Goal: Understand process/instructions: Learn how to perform a task or action

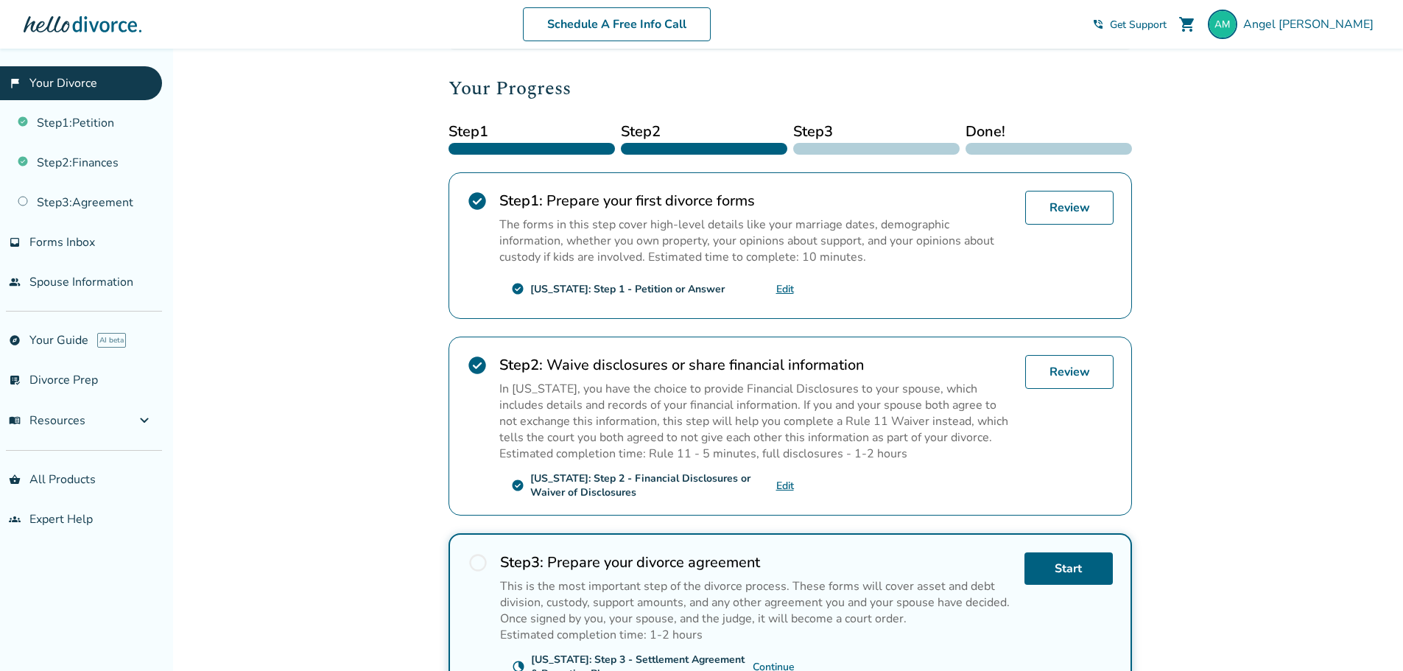
scroll to position [221, 0]
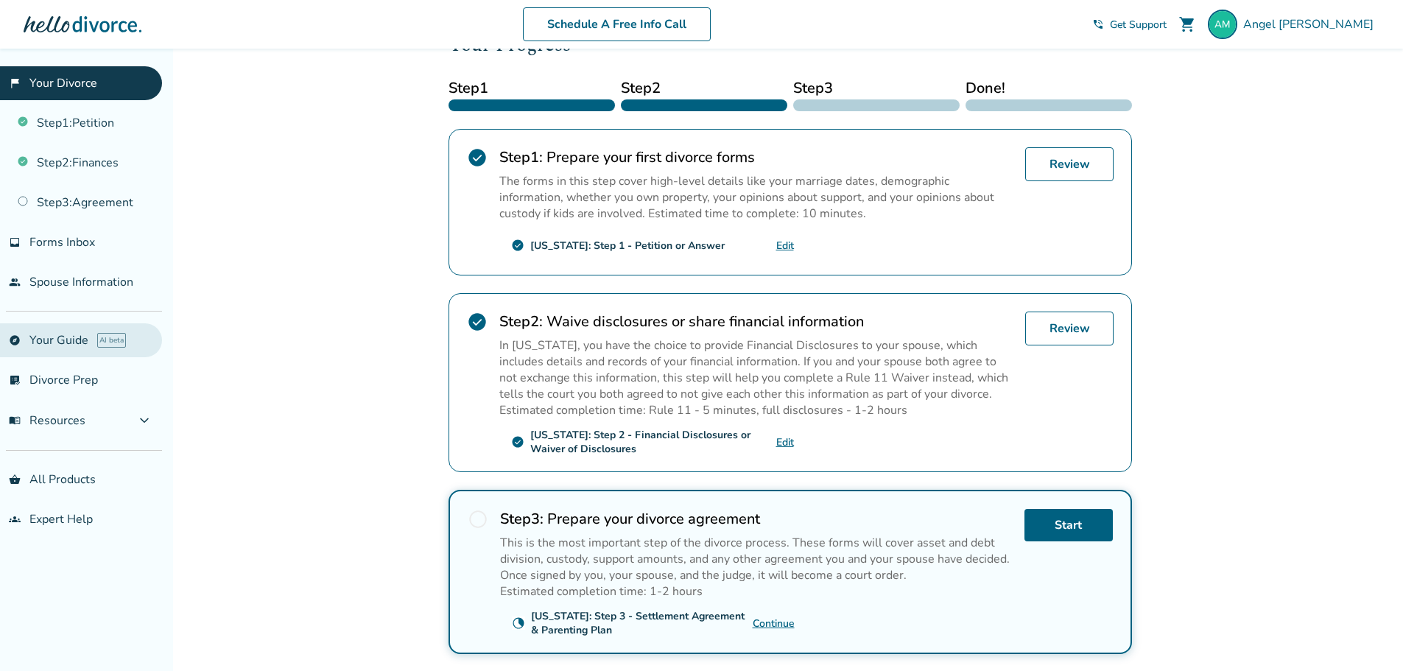
click at [80, 348] on link "explore Your Guide AI beta" at bounding box center [81, 340] width 162 height 34
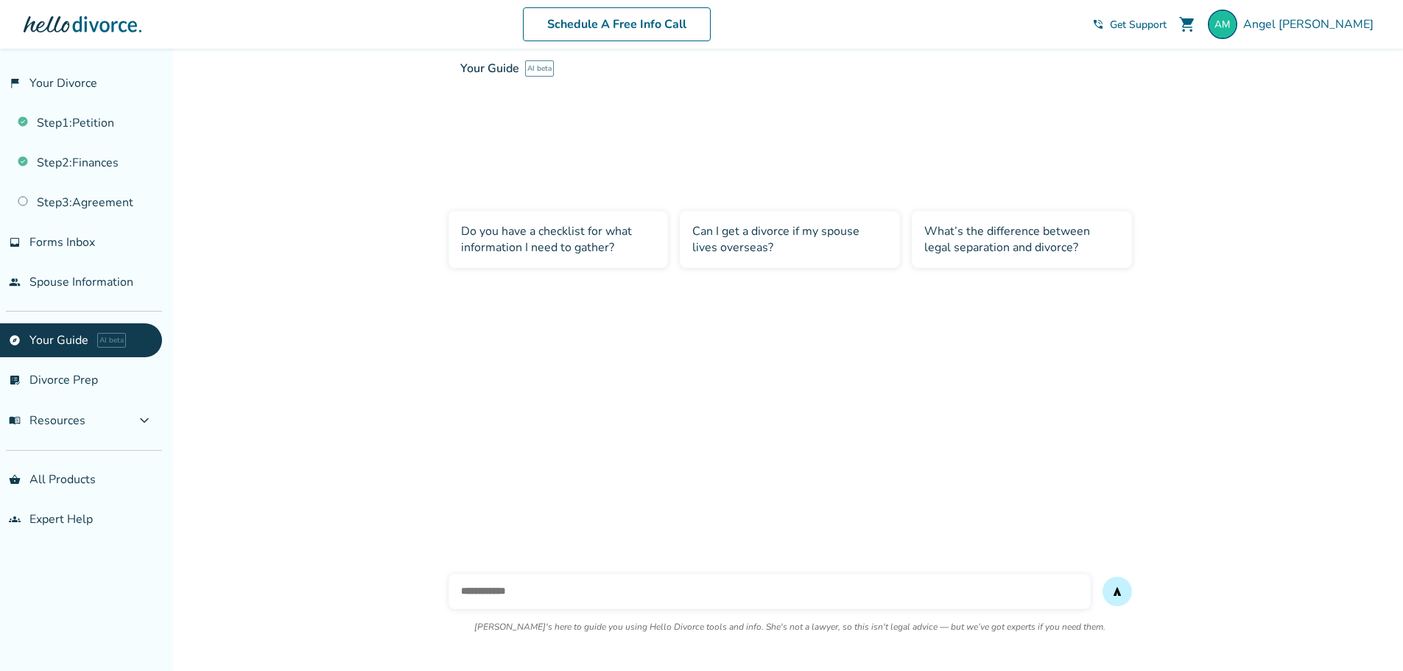
scroll to position [49, 0]
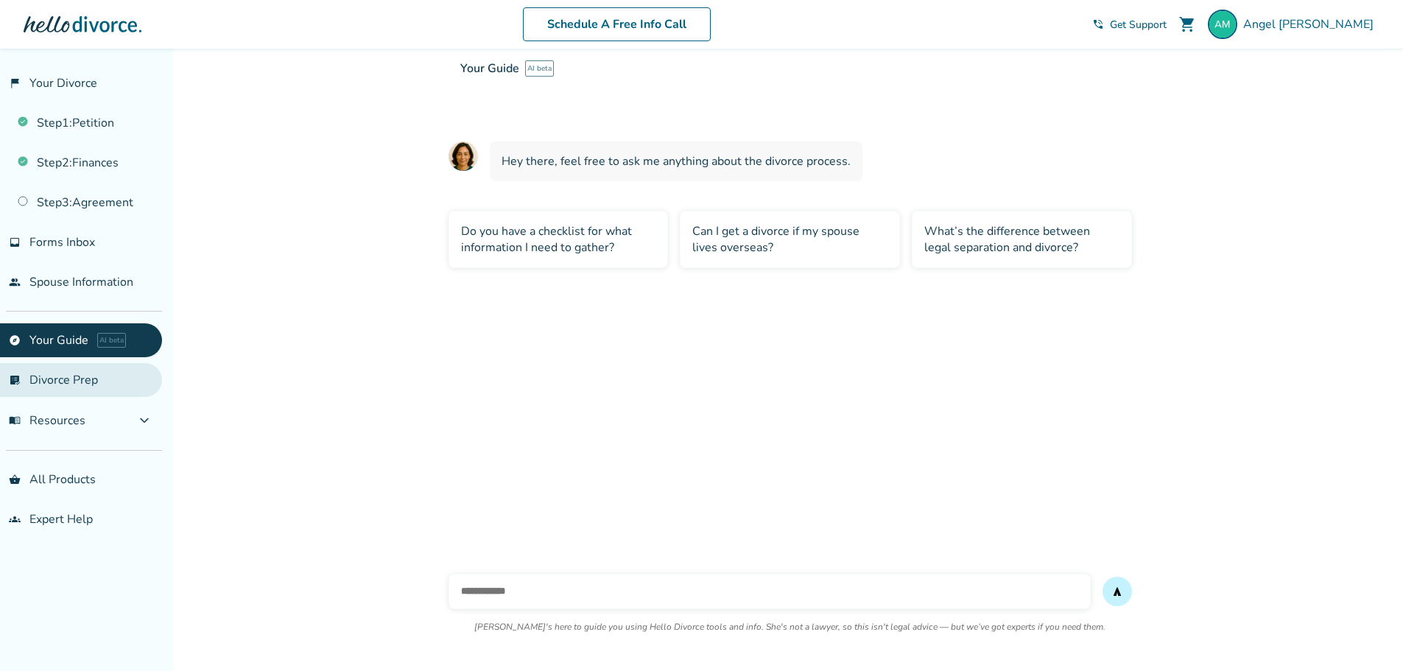
click at [80, 379] on link "list_alt_check Divorce Prep" at bounding box center [81, 380] width 162 height 34
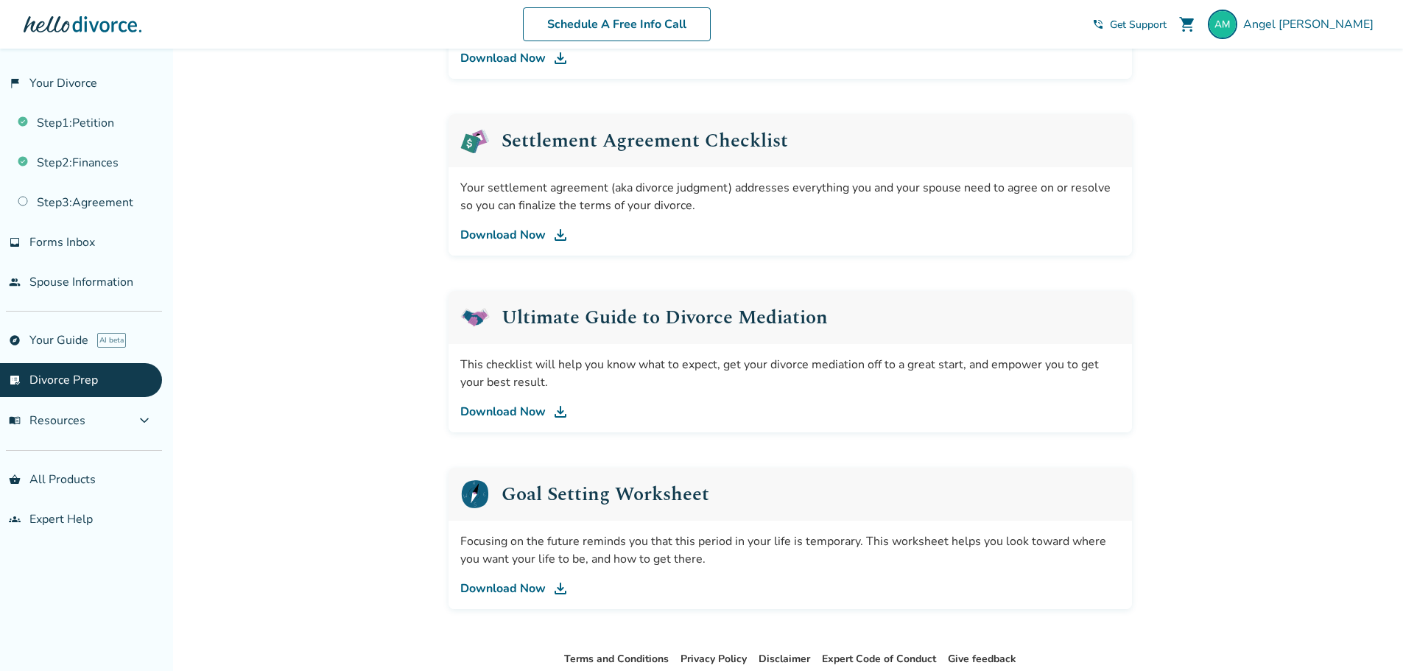
scroll to position [771, 0]
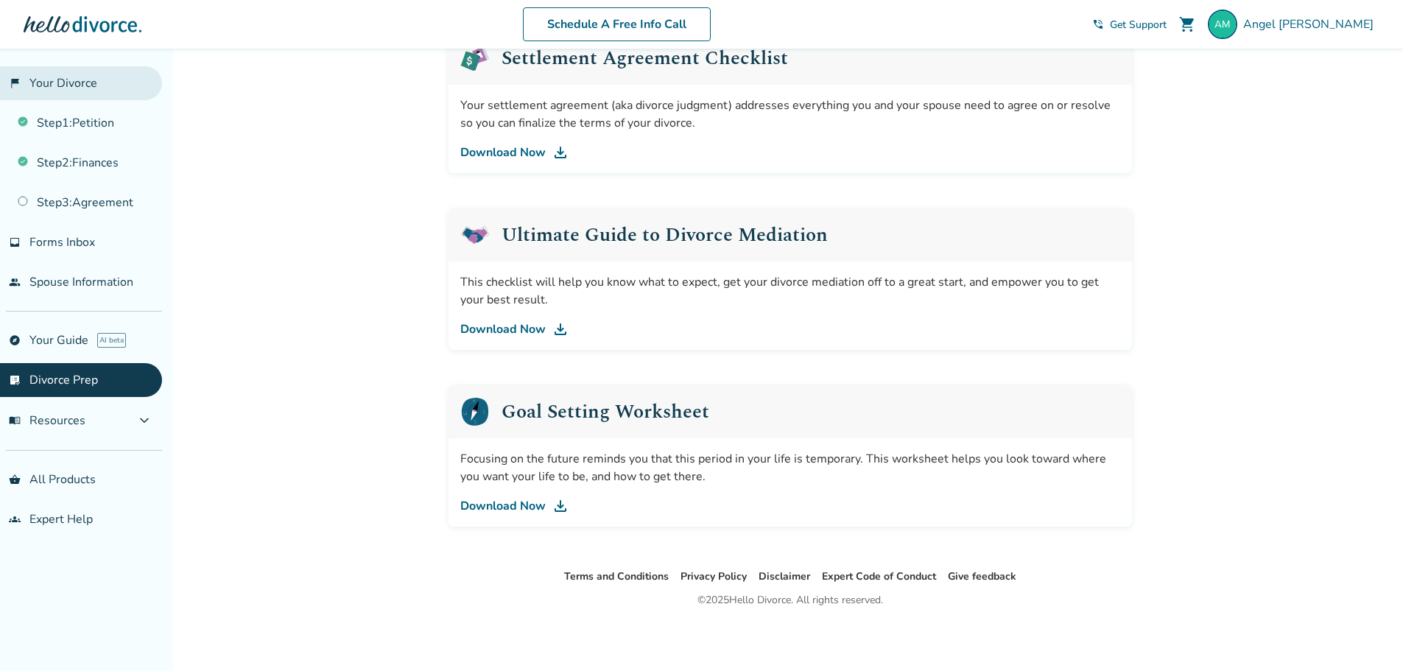
click at [61, 74] on link "flag_2 Your Divorce" at bounding box center [81, 83] width 162 height 34
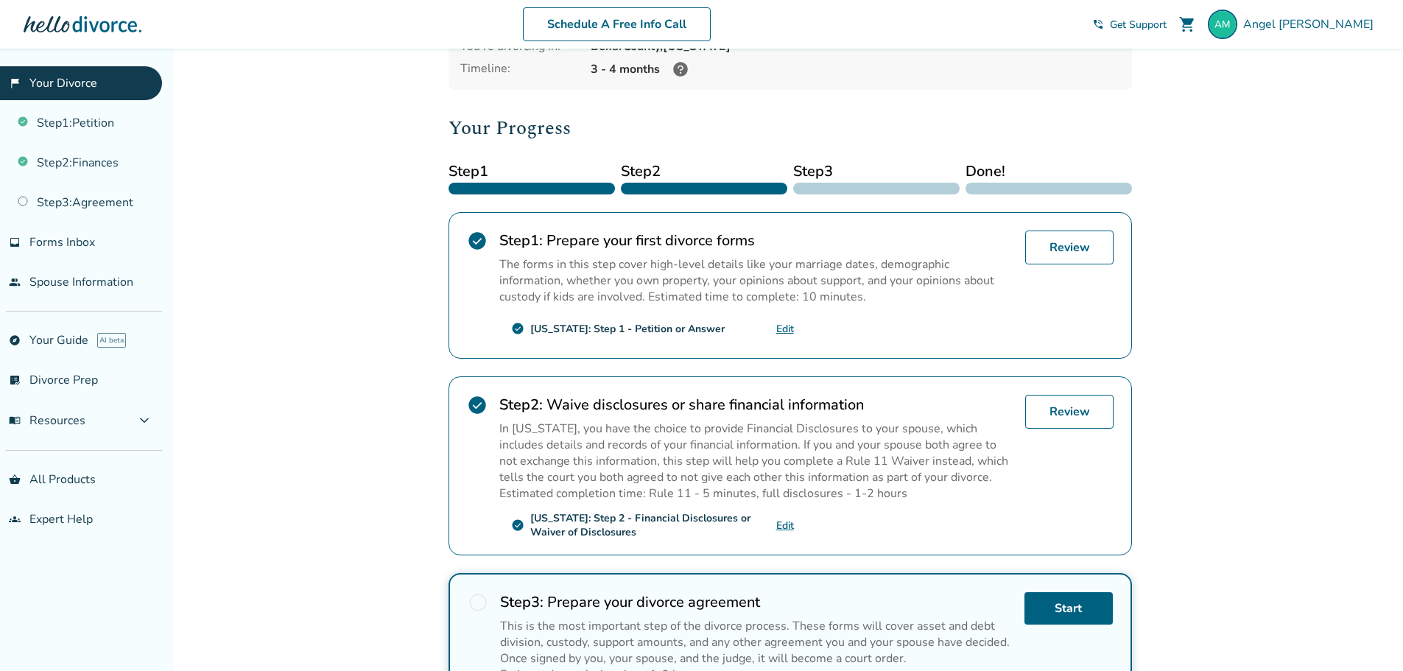
scroll to position [110, 0]
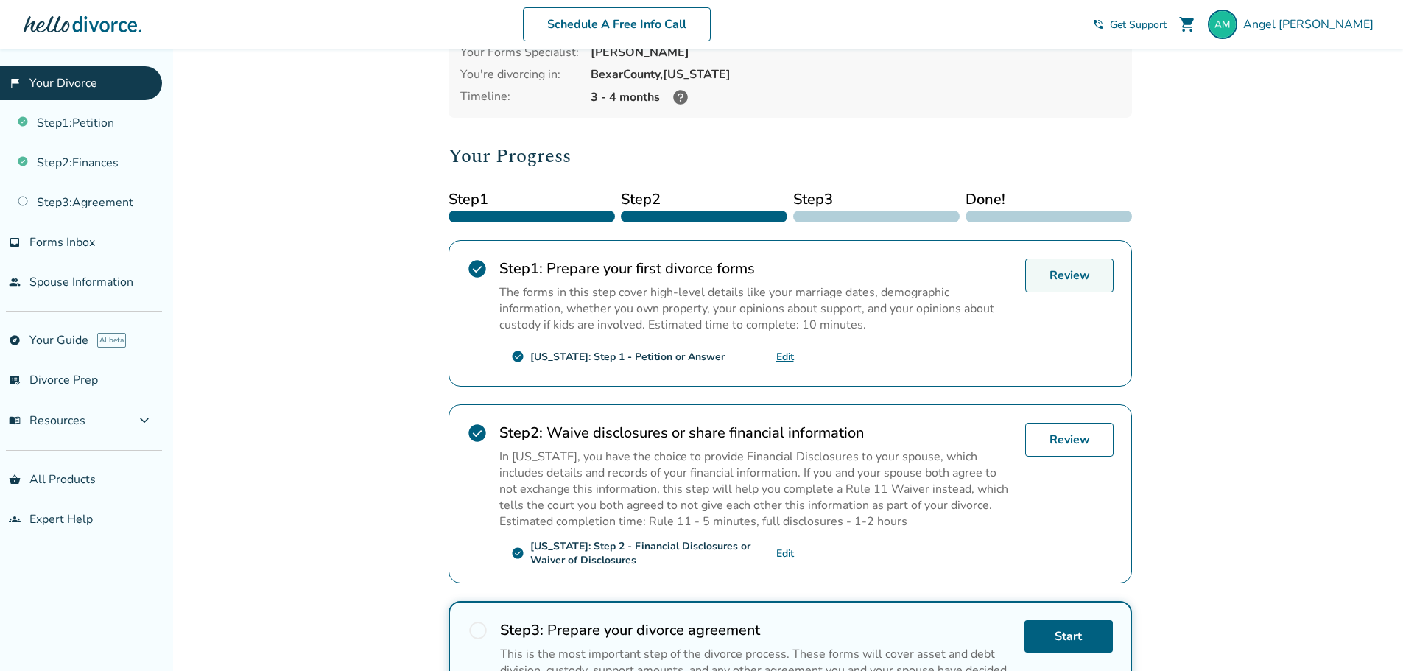
click at [1055, 270] on link "Review" at bounding box center [1070, 276] width 88 height 34
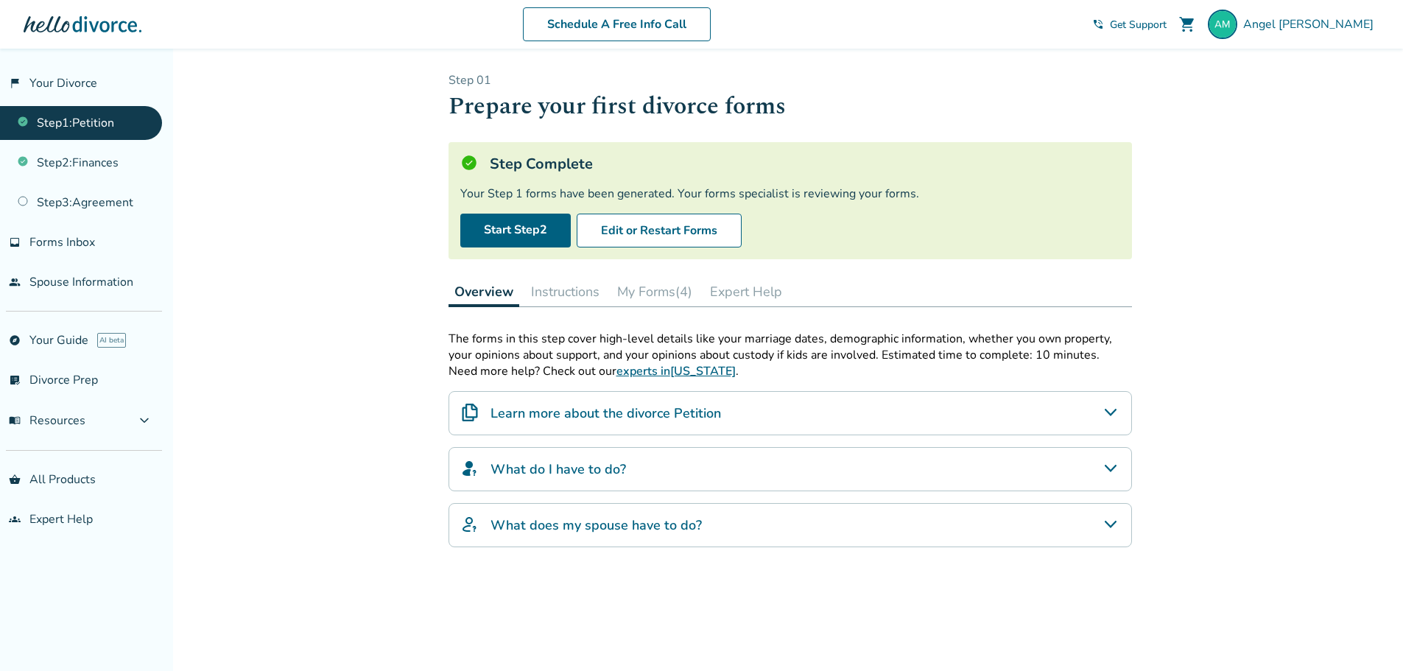
click at [688, 304] on button "My Forms (4)" at bounding box center [654, 291] width 87 height 29
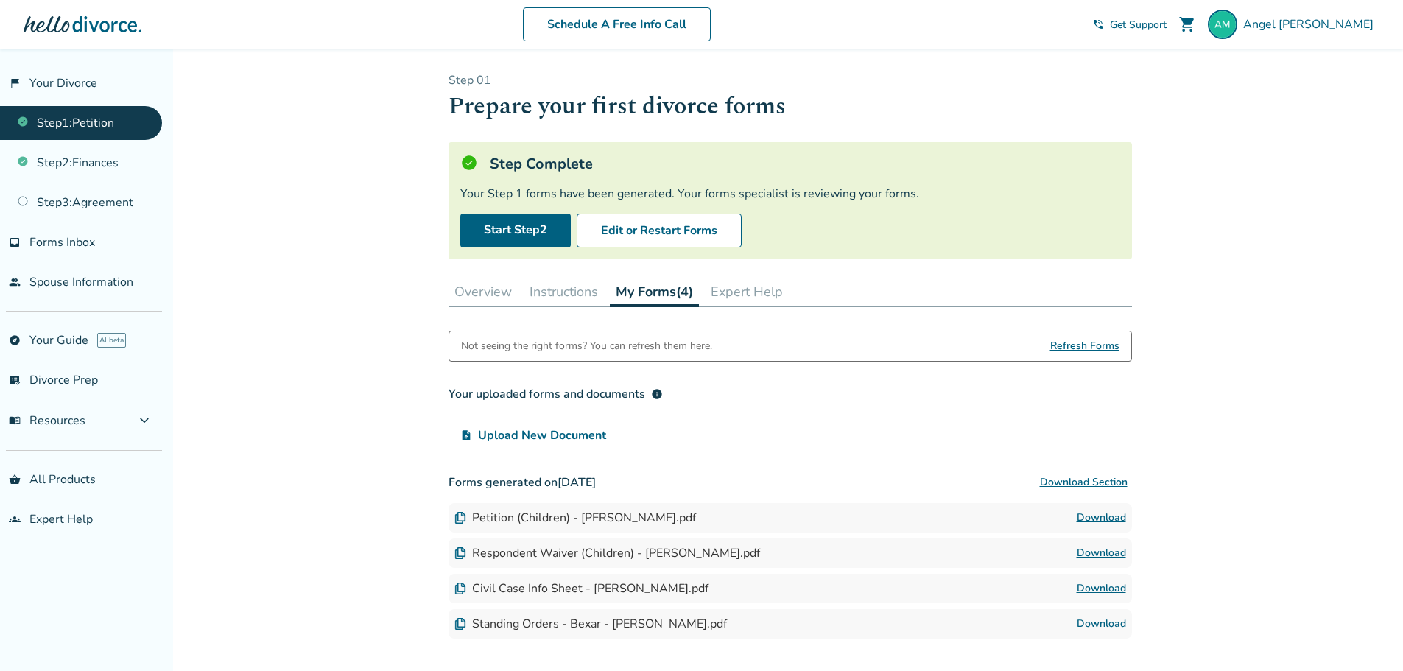
click at [597, 301] on button "Instructions" at bounding box center [564, 291] width 80 height 29
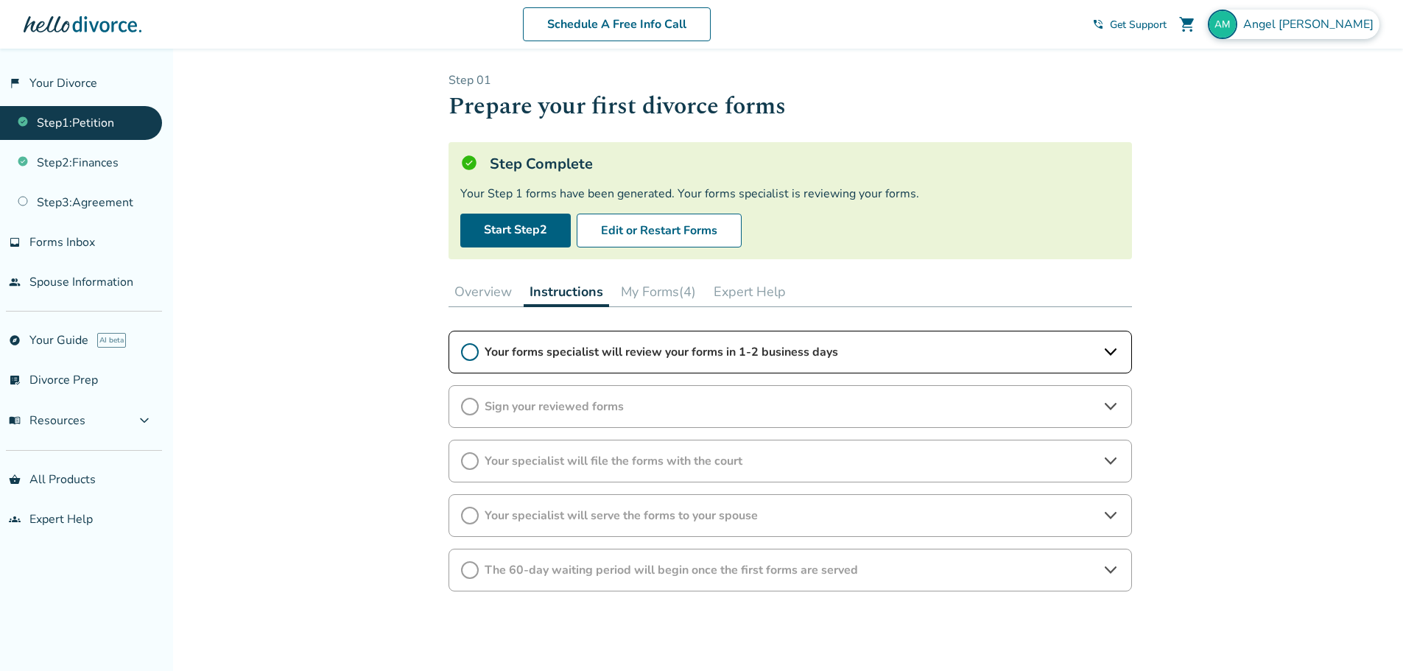
click at [1238, 14] on img at bounding box center [1222, 24] width 29 height 29
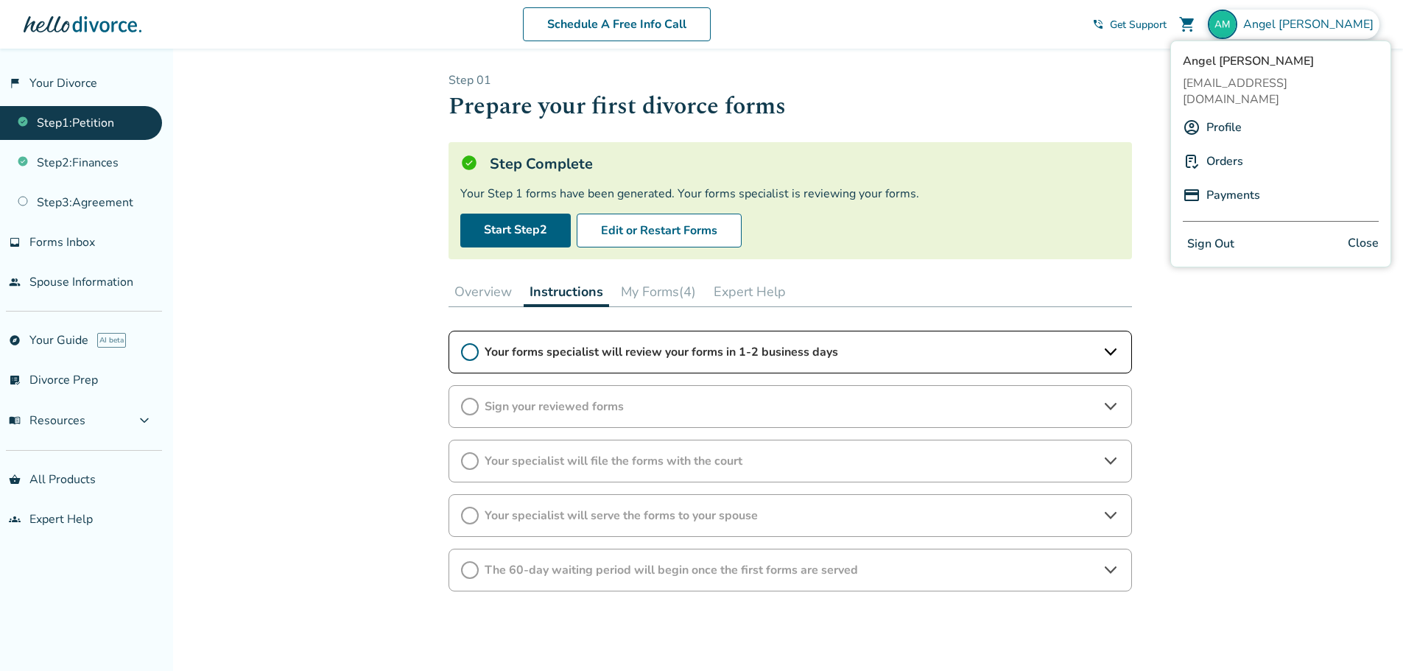
click at [57, 27] on div at bounding box center [83, 24] width 118 height 29
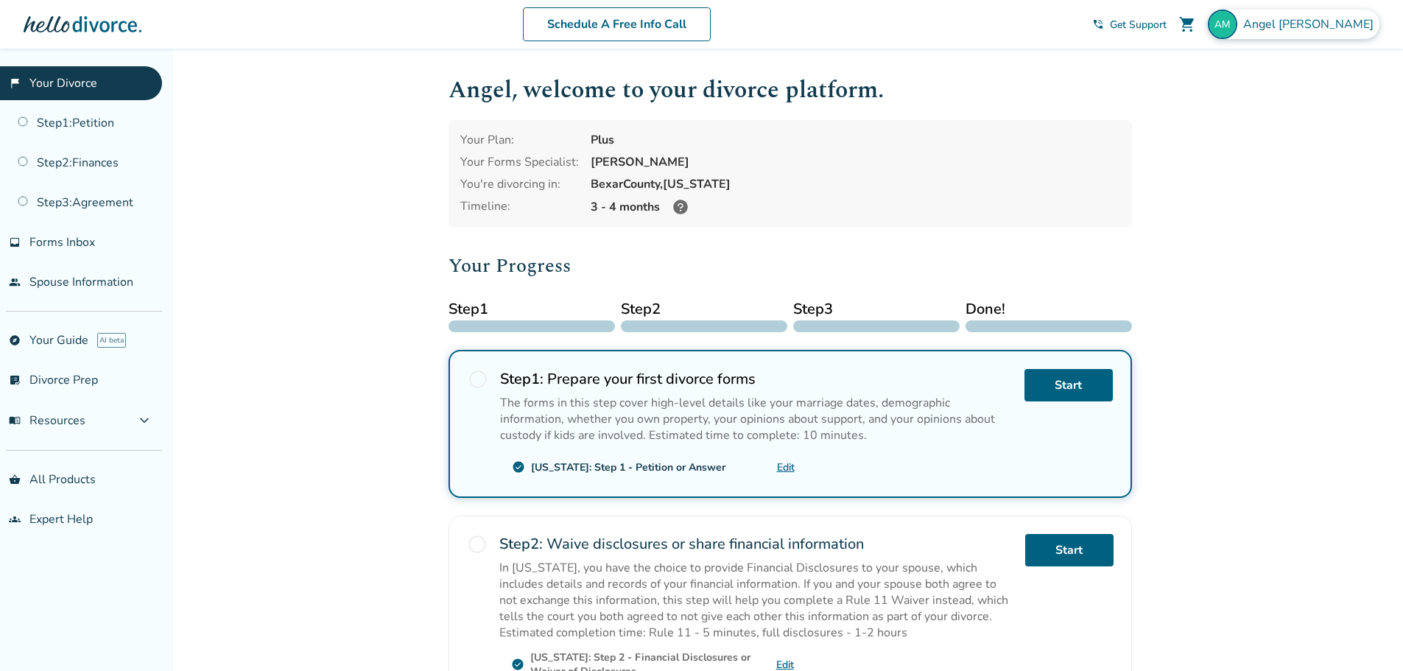
click at [1300, 24] on span "Angel Moreno" at bounding box center [1312, 24] width 136 height 16
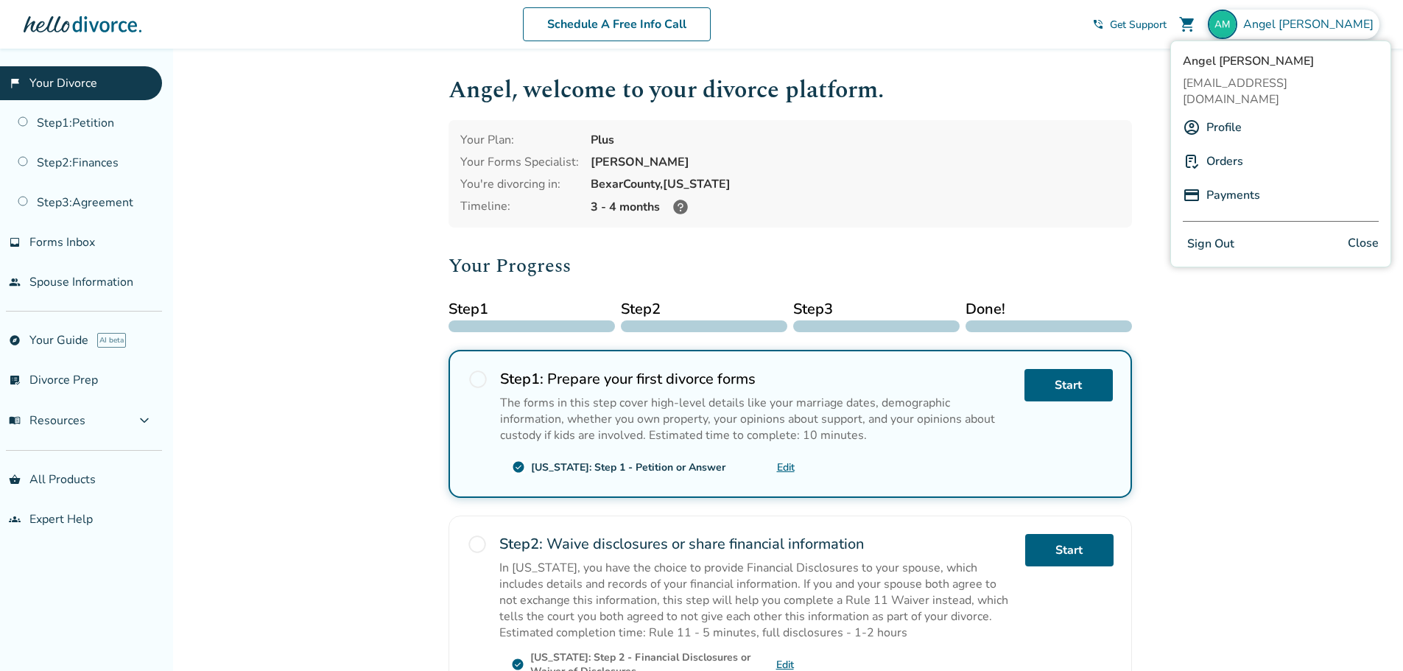
click at [1234, 234] on button "Sign Out" at bounding box center [1211, 244] width 56 height 21
